Goal: Check status: Check status

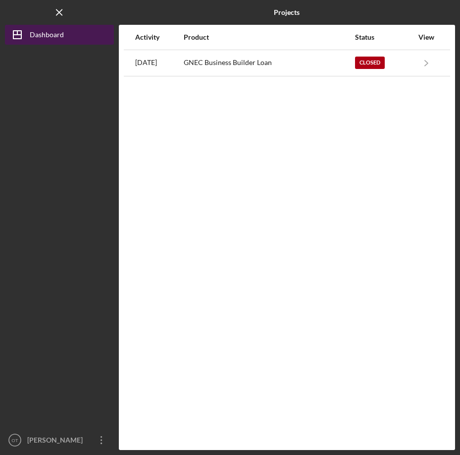
click at [64, 32] on button "Icon/Dashboard Dashboard" at bounding box center [59, 35] width 109 height 20
click at [21, 37] on polygon "button" at bounding box center [17, 35] width 8 height 8
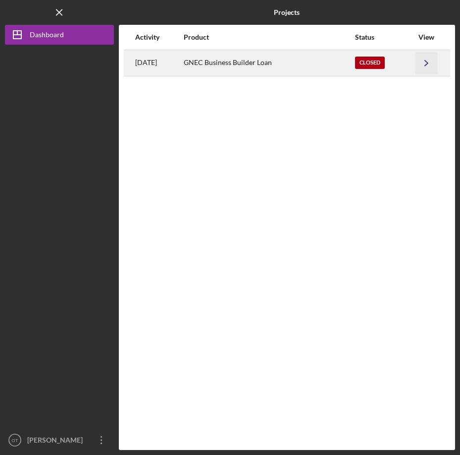
click at [429, 62] on icon "Icon/Navigate" at bounding box center [427, 63] width 22 height 22
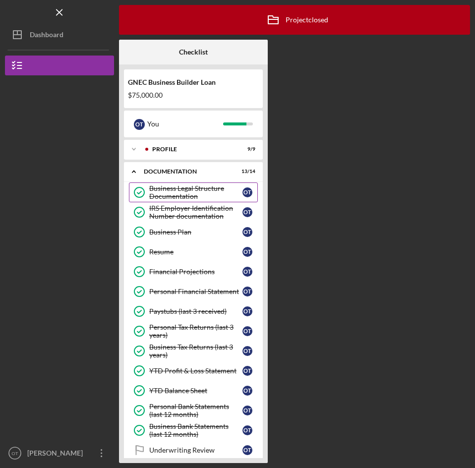
click at [198, 187] on div "Business Legal Structure Documentation" at bounding box center [195, 192] width 93 height 16
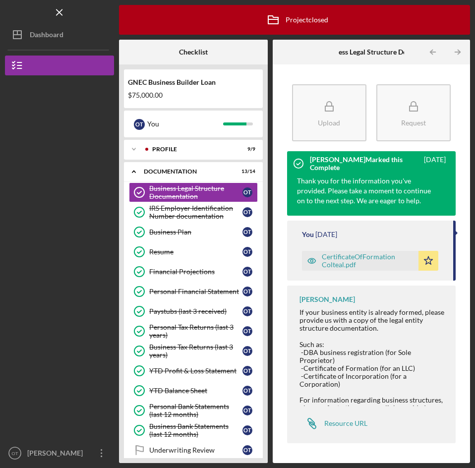
scroll to position [57, 0]
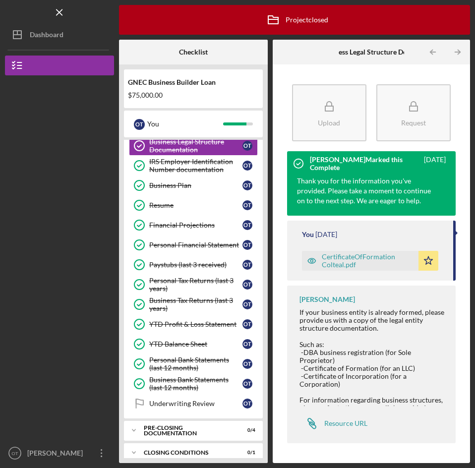
click at [348, 265] on div "CertificateOfFormation Colteal.pdf" at bounding box center [368, 261] width 92 height 16
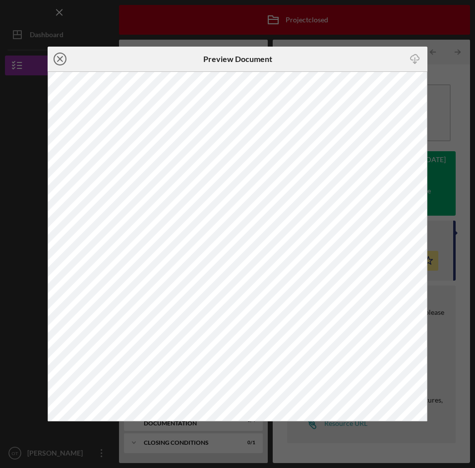
click at [59, 54] on circle at bounding box center [60, 59] width 12 height 12
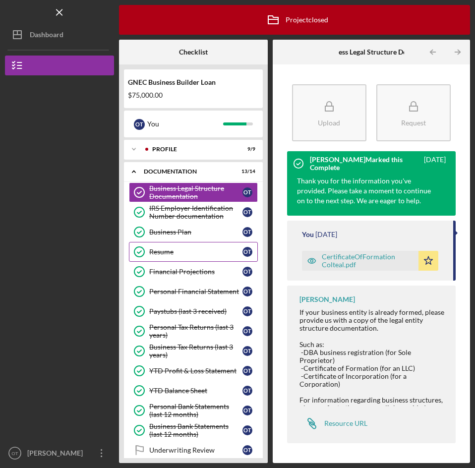
click at [183, 255] on div "Resume" at bounding box center [195, 252] width 93 height 8
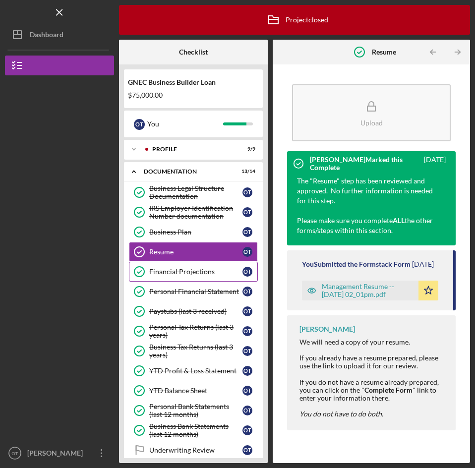
click at [194, 274] on div "Financial Projections" at bounding box center [195, 272] width 93 height 8
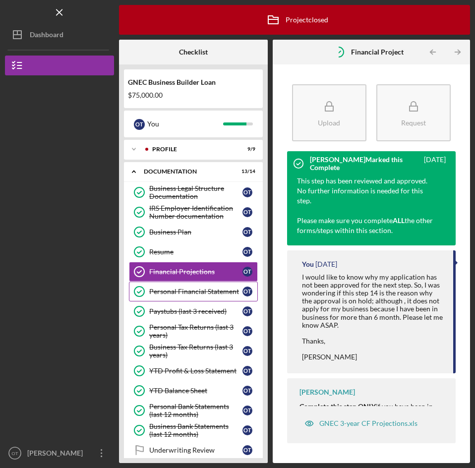
click at [192, 293] on div "Personal Financial Statement" at bounding box center [195, 291] width 93 height 8
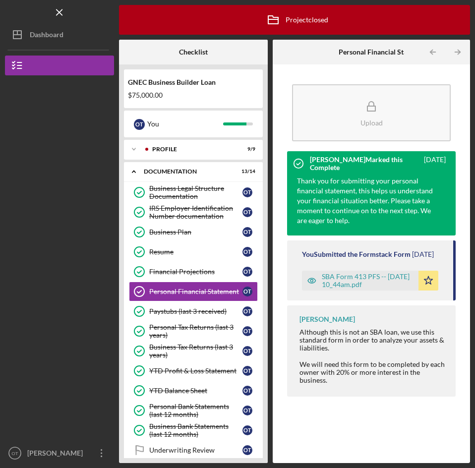
click at [353, 288] on div "SBA Form 413 PFS -- 2023-07-19 10_44am.pdf" at bounding box center [368, 281] width 92 height 16
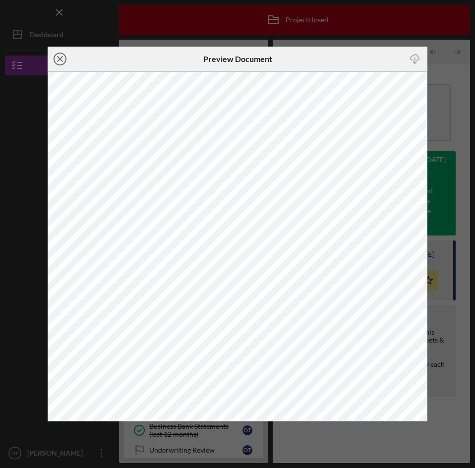
click at [55, 60] on circle at bounding box center [60, 59] width 12 height 12
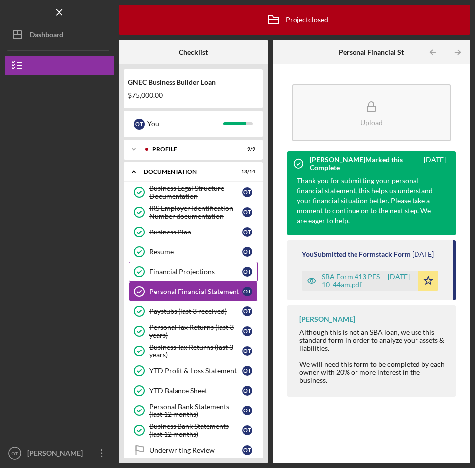
click at [202, 269] on div "Financial Projections" at bounding box center [195, 272] width 93 height 8
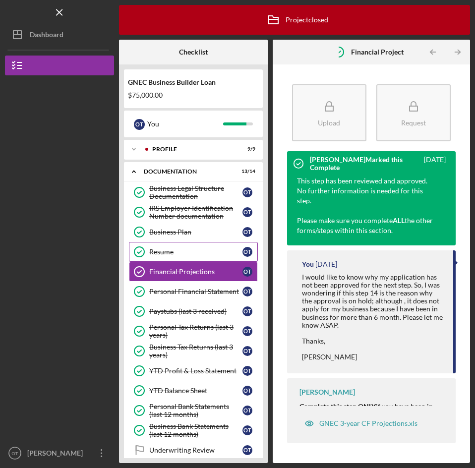
click at [200, 245] on link "Resume Resume O T" at bounding box center [193, 252] width 129 height 20
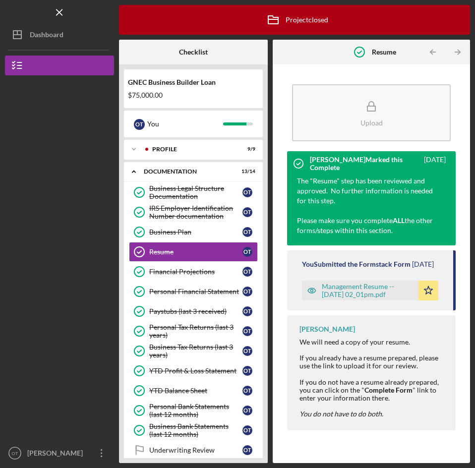
click at [398, 298] on div "Management Resume -- 2023-07-18 02_01pm.pdf" at bounding box center [368, 291] width 92 height 16
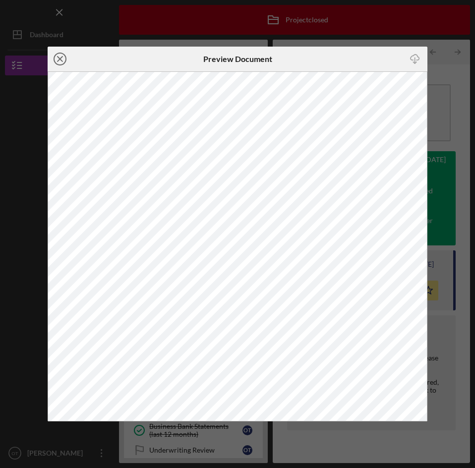
click at [63, 56] on icon "Icon/Close" at bounding box center [60, 59] width 25 height 25
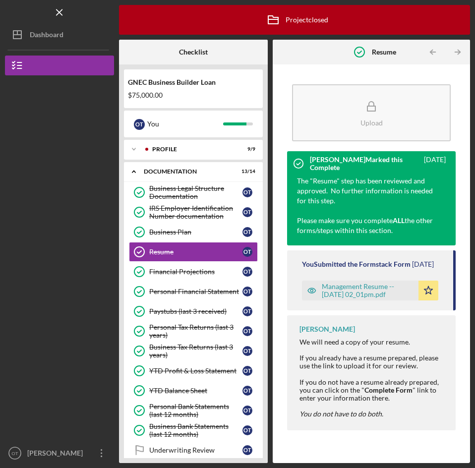
click at [330, 298] on div "Management Resume -- 2023-07-18 02_01pm.pdf" at bounding box center [368, 291] width 92 height 16
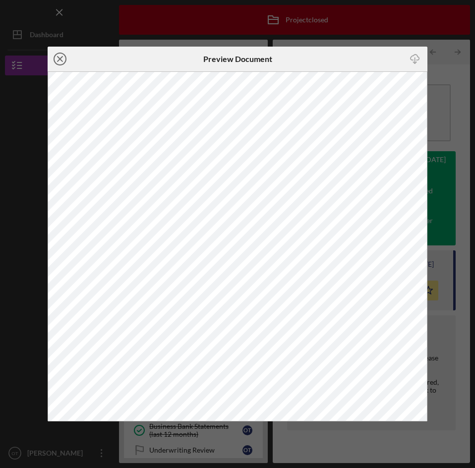
click at [58, 60] on line at bounding box center [59, 59] width 5 height 5
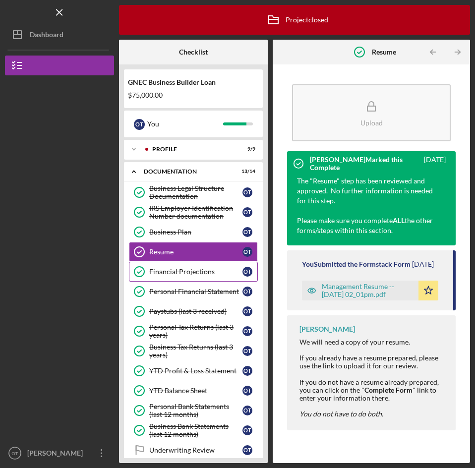
click at [178, 274] on div "Financial Projections" at bounding box center [195, 272] width 93 height 8
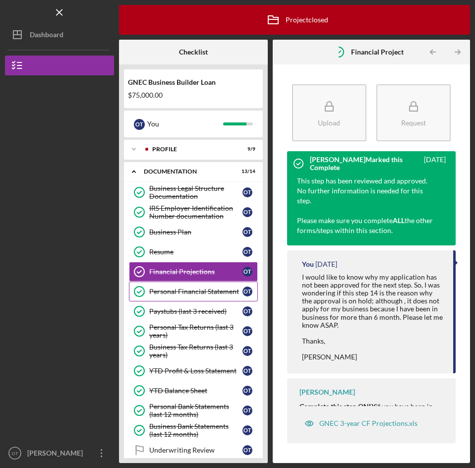
click at [165, 296] on link "Personal Financial Statement Personal Financial Statement O T" at bounding box center [193, 292] width 129 height 20
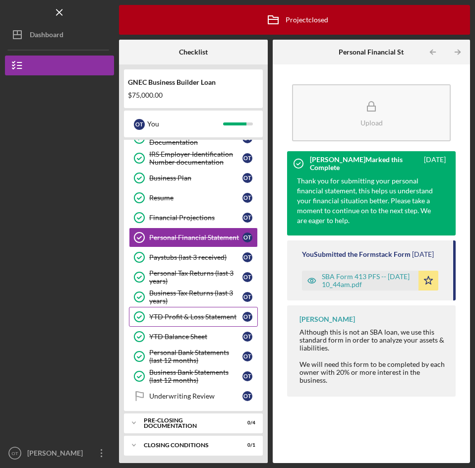
scroll to position [57, 0]
